Goal: Task Accomplishment & Management: Manage account settings

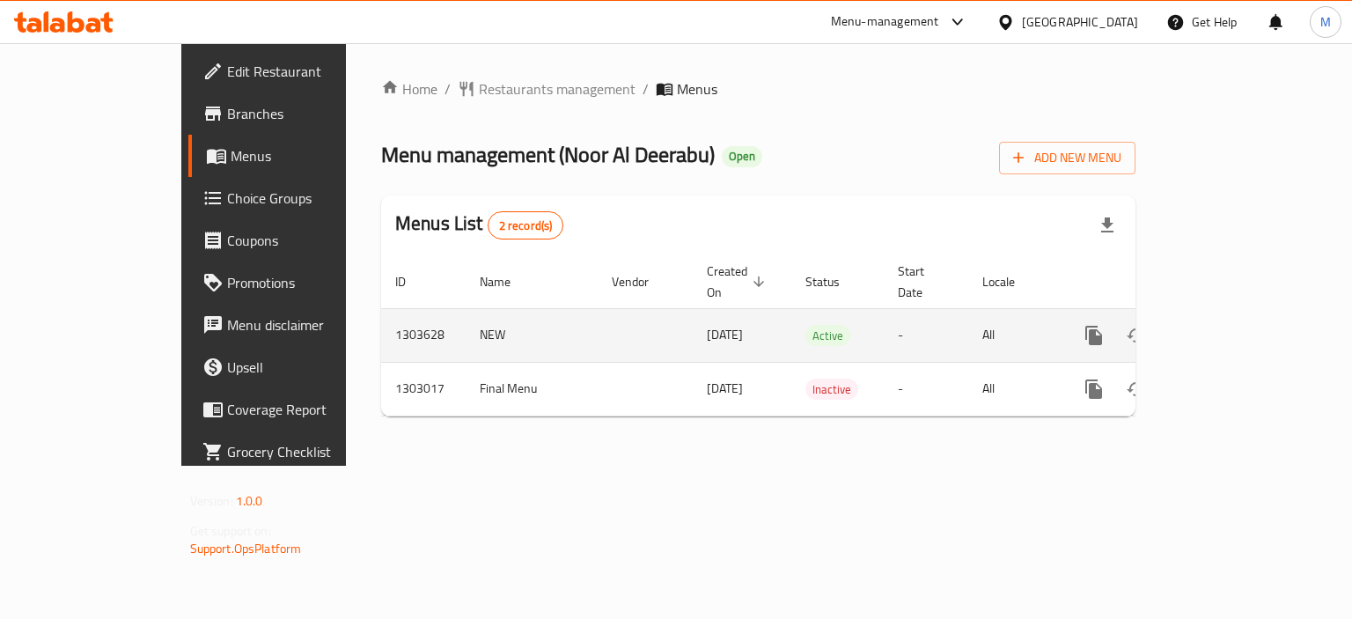
click at [1242, 314] on link "enhanced table" at bounding box center [1220, 335] width 42 height 42
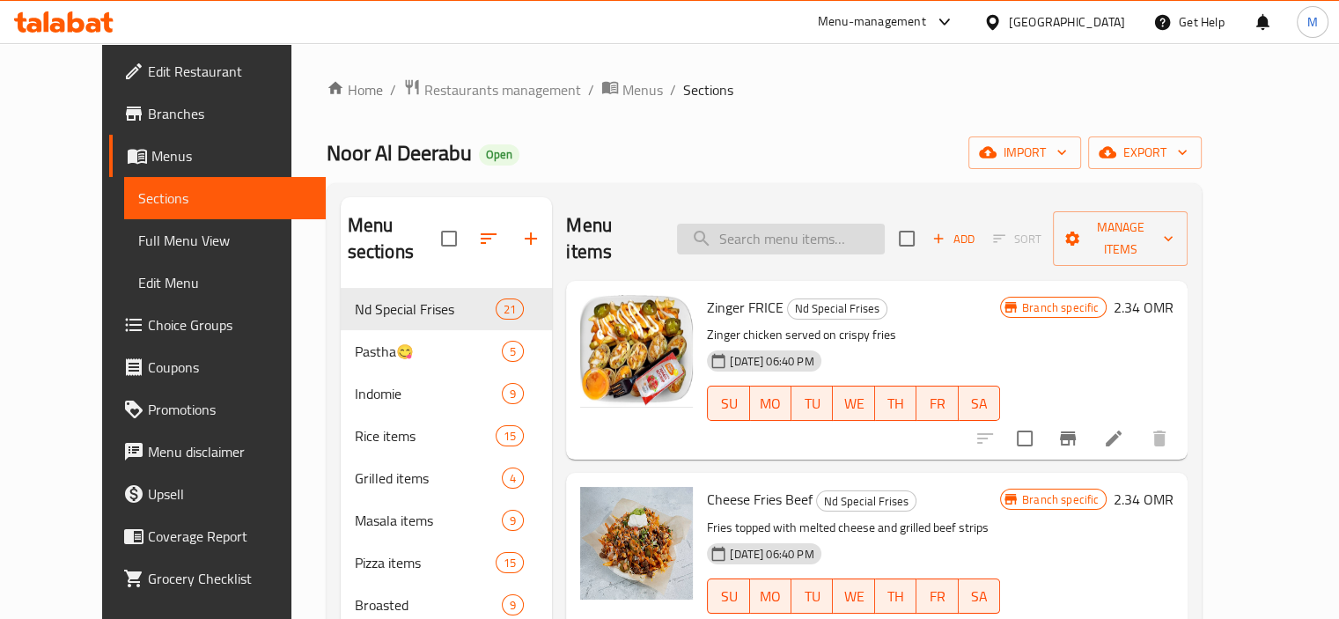
click at [771, 224] on input "search" at bounding box center [781, 239] width 208 height 31
paste input "3 parathas, 2 eggs, dal and keema."
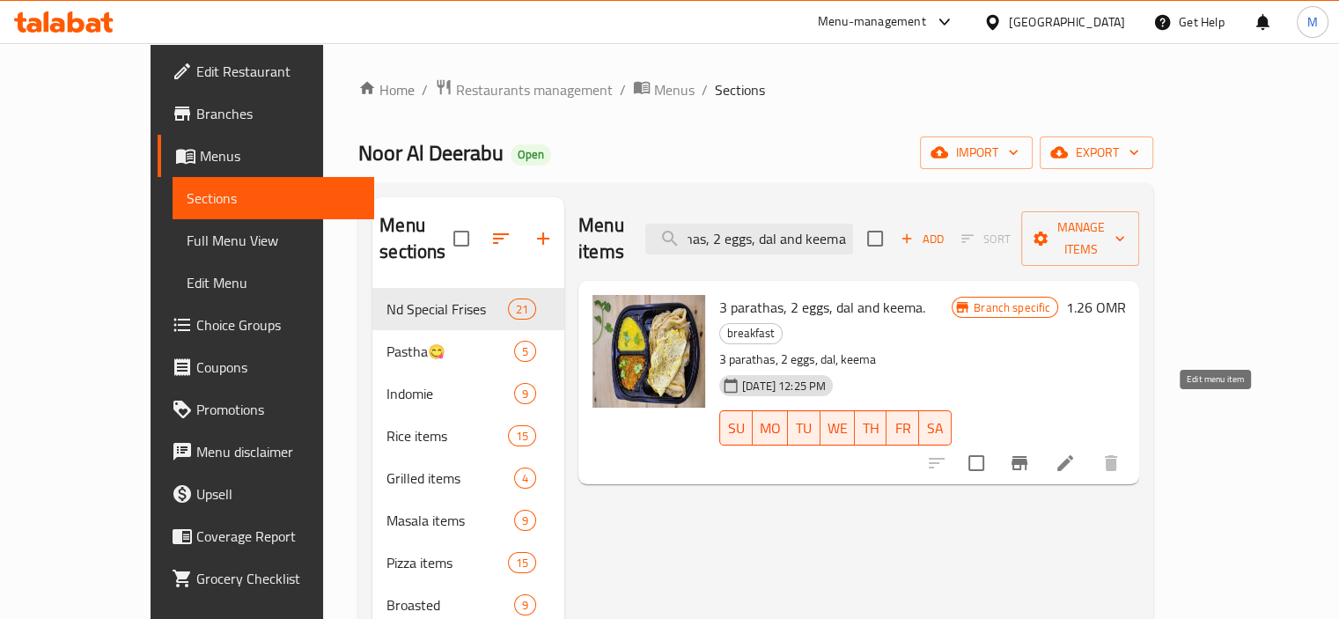
type input "3 parathas, 2 eggs, dal and keema."
click at [1073, 455] on icon at bounding box center [1065, 463] width 16 height 16
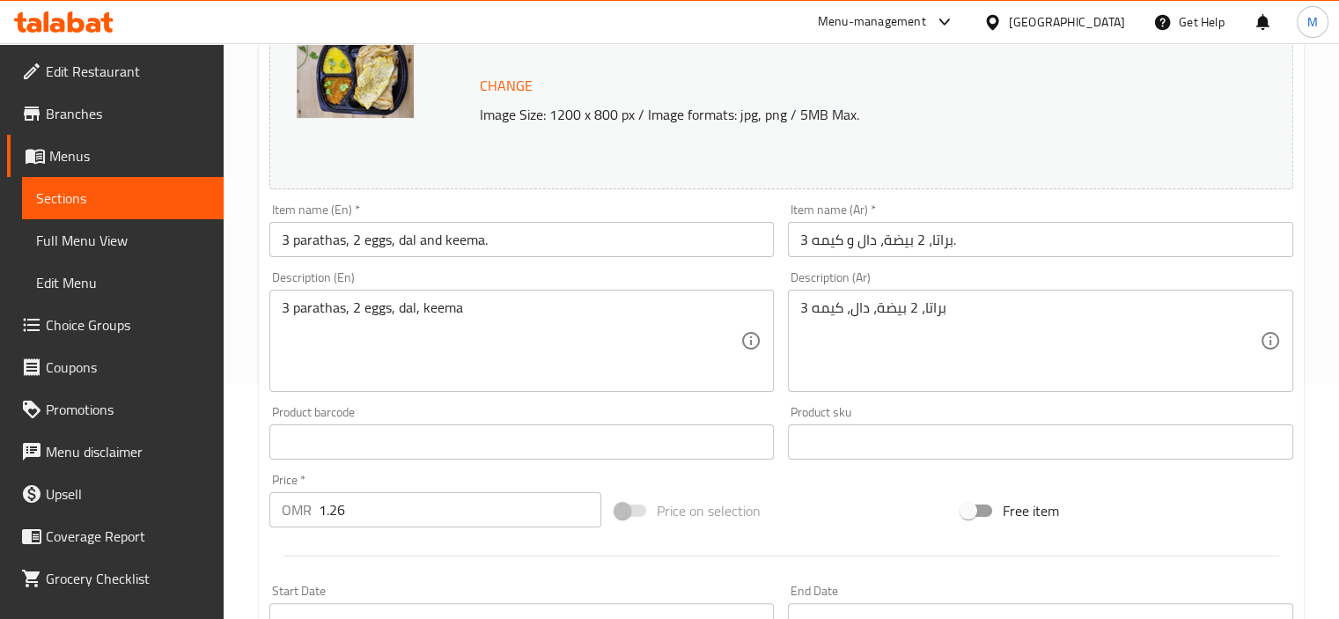
scroll to position [209, 0]
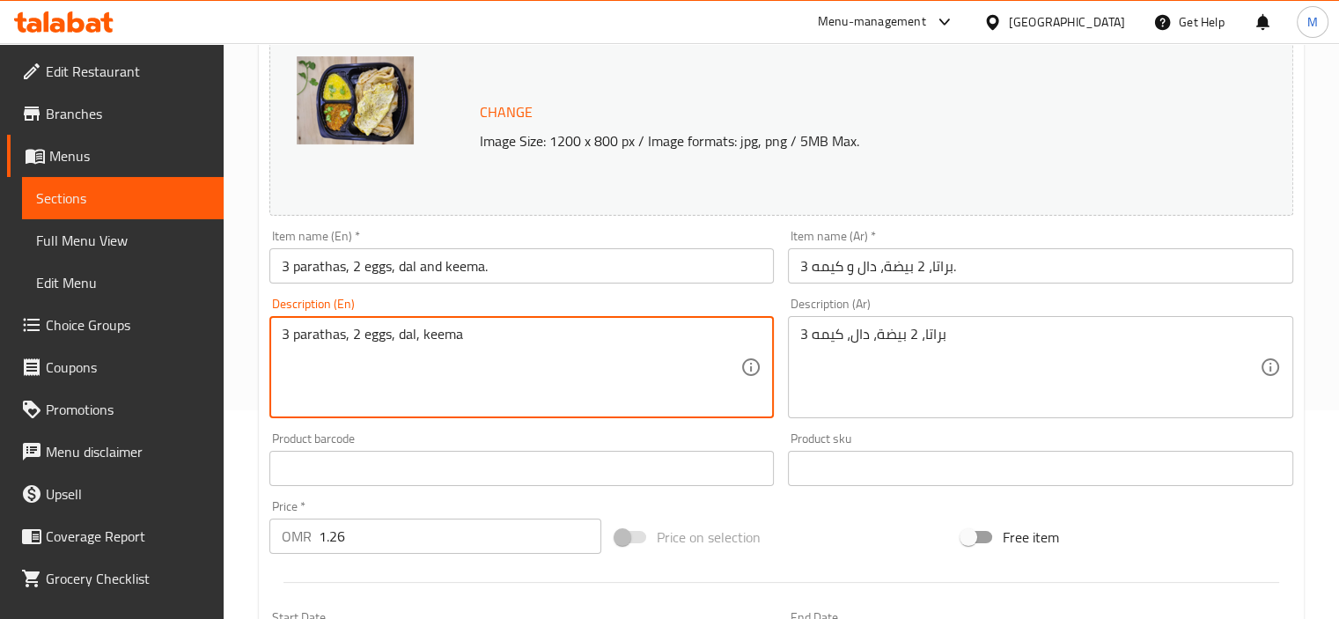
click at [389, 334] on textarea "3 parathas, 2 eggs, dal, keema" at bounding box center [511, 368] width 459 height 84
click at [388, 334] on textarea "3 parathas, 2 eggs, dal, keema" at bounding box center [511, 368] width 459 height 84
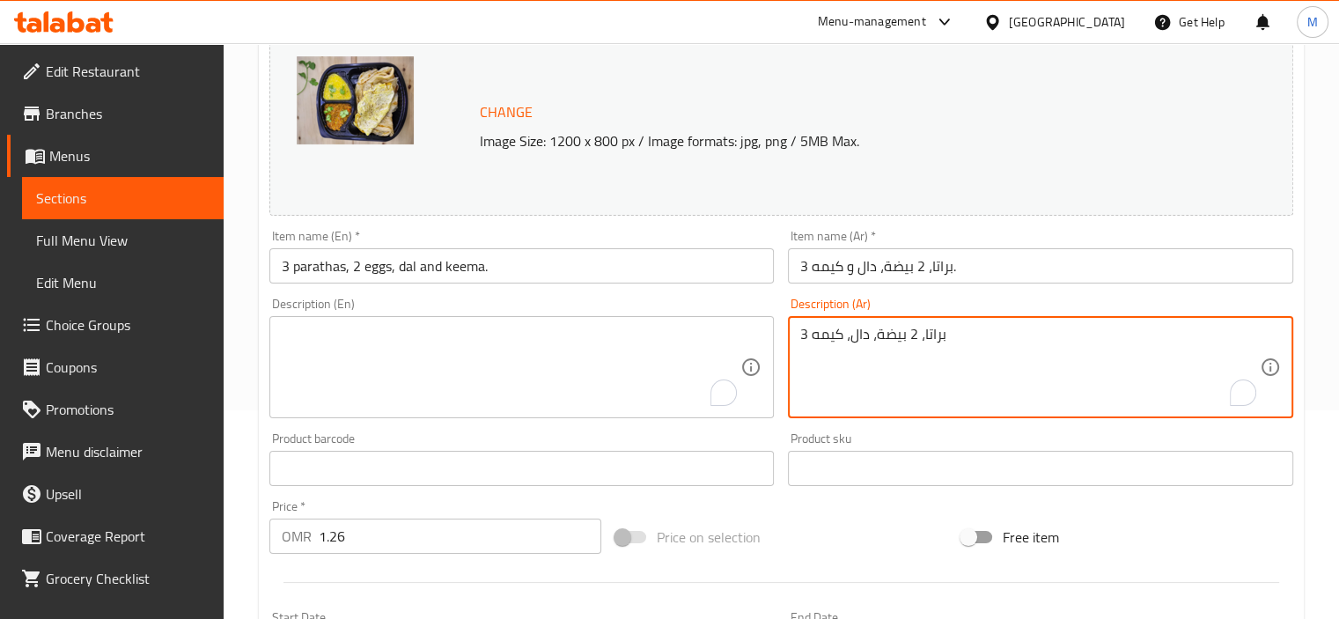
click at [847, 326] on textarea "3 براتا، 2 بيضة، دال، كيمه" at bounding box center [1029, 368] width 459 height 84
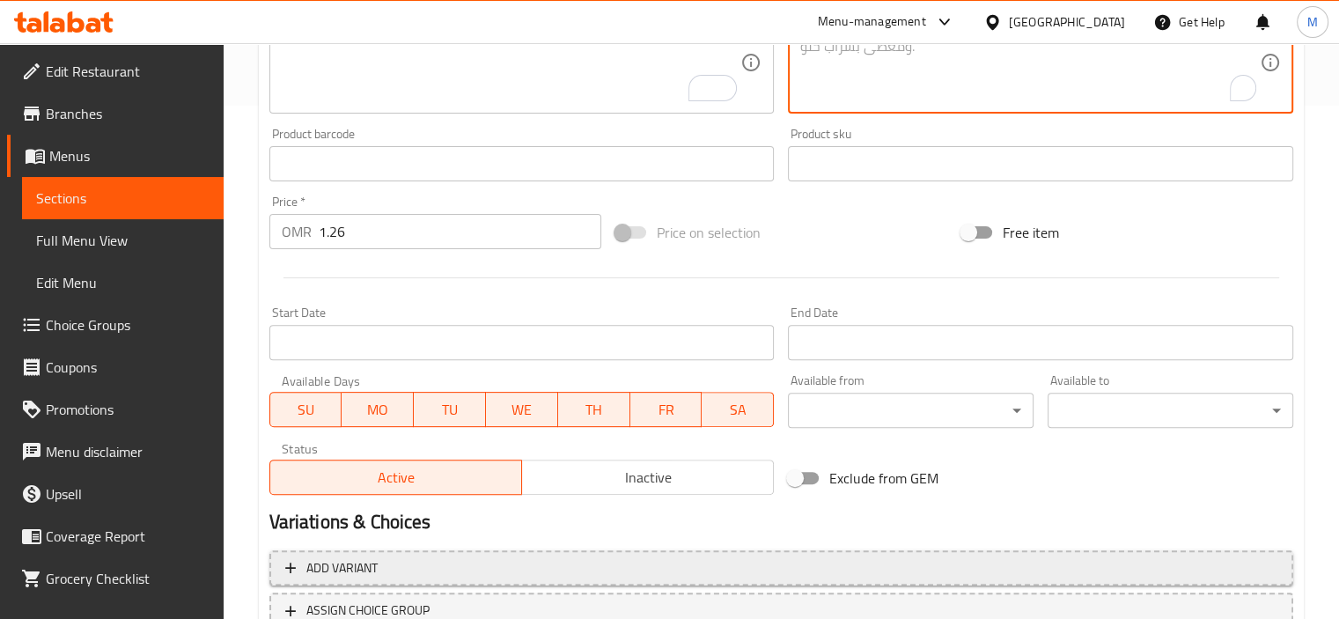
scroll to position [649, 0]
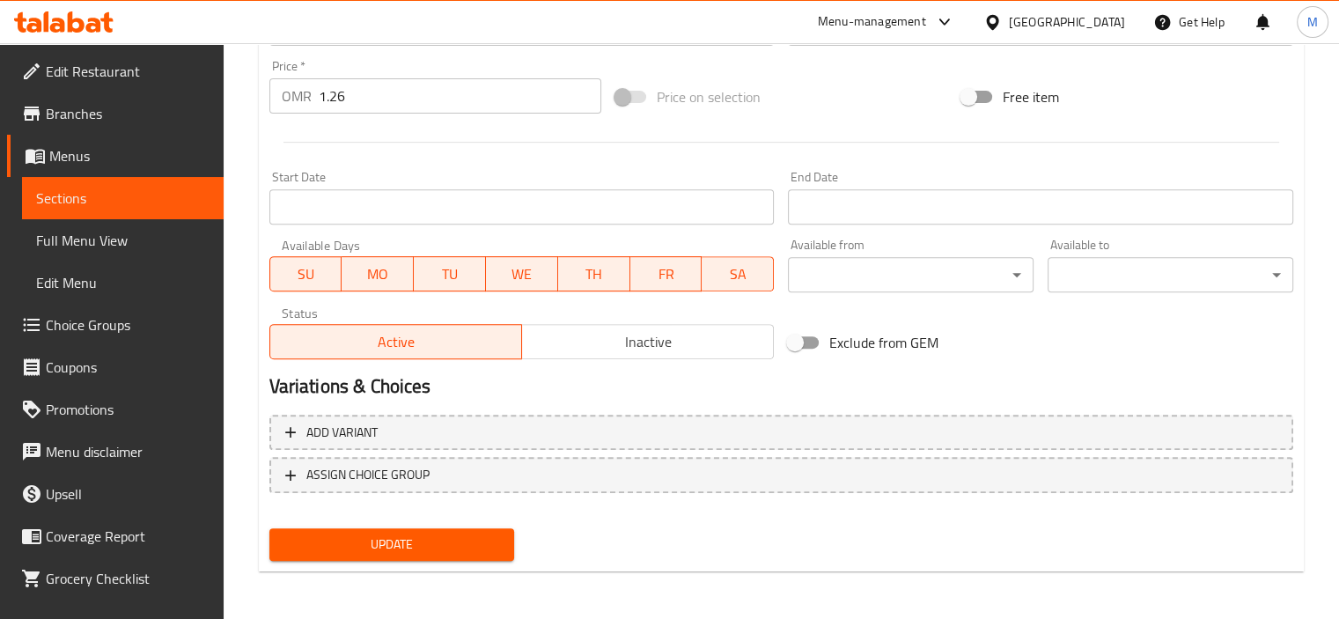
click at [372, 546] on span "Update" at bounding box center [391, 544] width 217 height 22
